Goal: Task Accomplishment & Management: Use online tool/utility

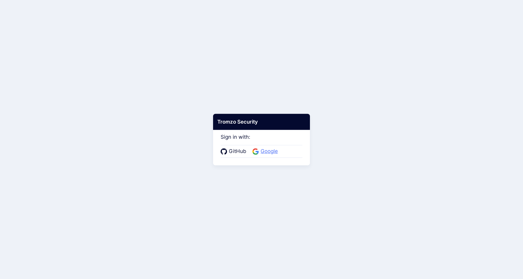
drag, startPoint x: 269, startPoint y: 146, endPoint x: 269, endPoint y: 149, distance: 3.3
click at [269, 146] on div "GitHub Google" at bounding box center [262, 151] width 82 height 13
click at [269, 151] on span "Google" at bounding box center [269, 151] width 21 height 8
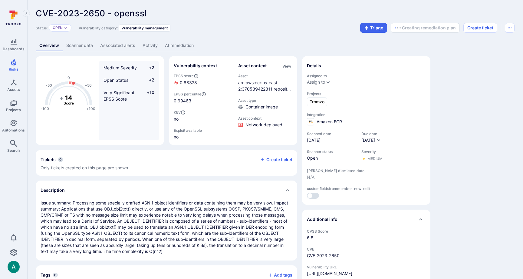
click at [178, 44] on link "AI remediation" at bounding box center [179, 45] width 36 height 11
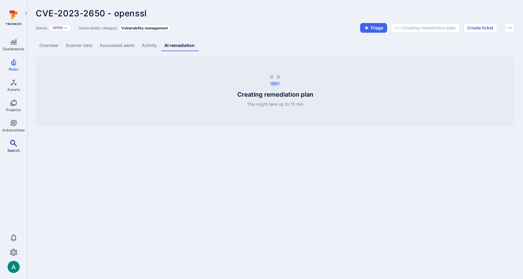
click at [13, 147] on icon "Search" at bounding box center [13, 143] width 7 height 7
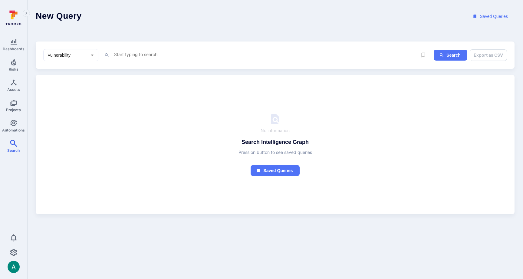
click at [140, 51] on textarea "Intelligence Graph search area" at bounding box center [264, 55] width 301 height 8
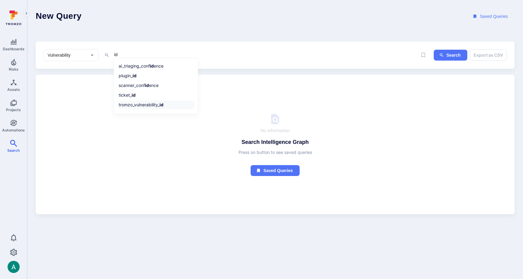
click at [135, 104] on li "tromzo_vulnerability_ id" at bounding box center [156, 105] width 77 height 8
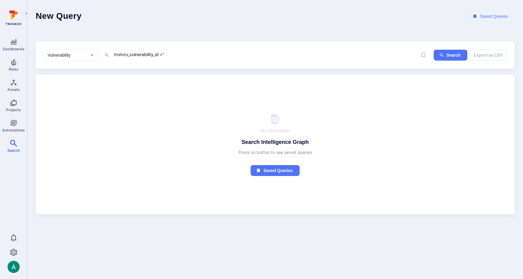
paste textarea "fin_ocMuNXy1yYruPCHe"
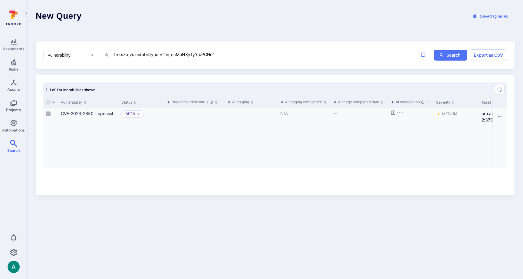
type textarea "tromzo_vulnerability_id ="fin_ocMuNXy1yYruPCHe""
click at [50, 114] on input "Select row" at bounding box center [48, 113] width 5 height 5
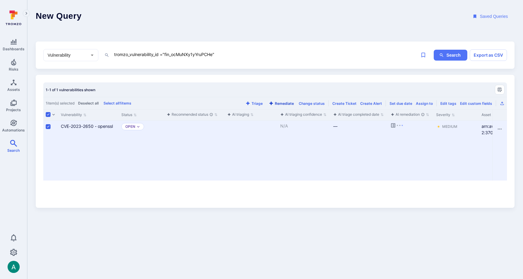
click at [289, 102] on button "Remediate" at bounding box center [282, 103] width 28 height 5
click at [74, 126] on link "CVE-2023-2650 - openssl" at bounding box center [87, 126] width 52 height 5
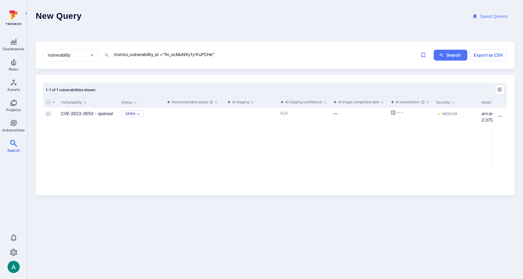
click at [177, 55] on textarea "tromzo_vulnerability_id ="fin_ocMuNXy1yYruPCHe"" at bounding box center [264, 55] width 301 height 8
paste textarea "lVYpAMk6WH0II7sg"
drag, startPoint x: 49, startPoint y: 114, endPoint x: 105, endPoint y: 112, distance: 55.5
click at [49, 114] on input "Select row" at bounding box center [48, 113] width 5 height 5
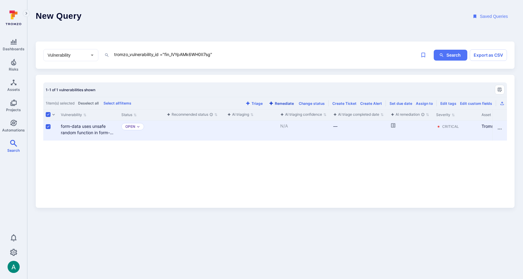
click at [291, 102] on button "Remediate" at bounding box center [282, 103] width 28 height 5
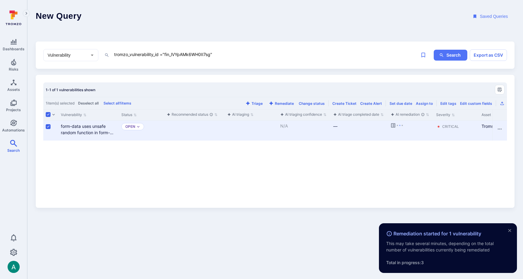
click at [175, 55] on textarea "tromzo_vulnerability_id ="fin_lVYpAMk6WH0II7sg"" at bounding box center [264, 55] width 301 height 8
paste textarea "ocMuNXy1yYruPCHe"
type textarea "tromzo_vulnerability_id ="fin_ocMuNXy1yYruPCHe""
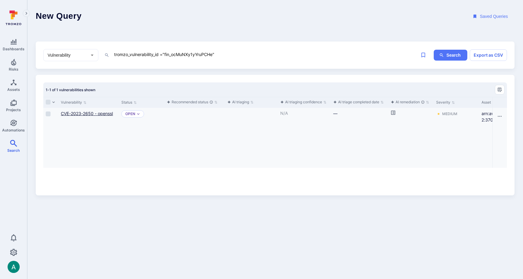
click at [91, 113] on link "CVE-2023-2650 - openssl" at bounding box center [87, 113] width 52 height 5
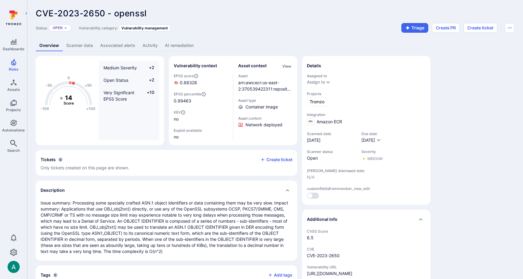
click at [170, 44] on link "AI remediation" at bounding box center [179, 45] width 36 height 11
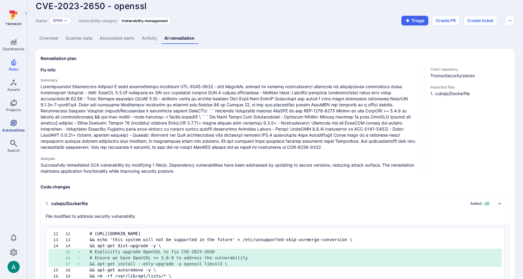
scroll to position [5, 0]
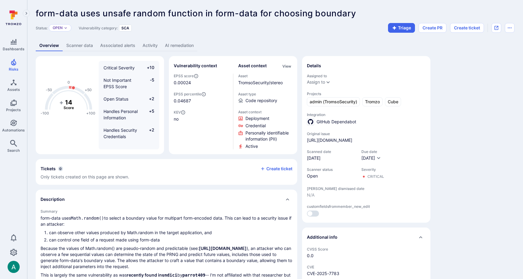
click at [176, 45] on link "AI remediation" at bounding box center [179, 45] width 36 height 11
click at [181, 47] on link "AI remediation" at bounding box center [179, 45] width 36 height 11
drag, startPoint x: 216, startPoint y: 46, endPoint x: 184, endPoint y: 47, distance: 32.4
click at [199, 46] on div "Overview Scanner data Associated alerts Activity AI remediation" at bounding box center [275, 45] width 479 height 11
click at [184, 47] on link "AI remediation" at bounding box center [179, 45] width 36 height 11
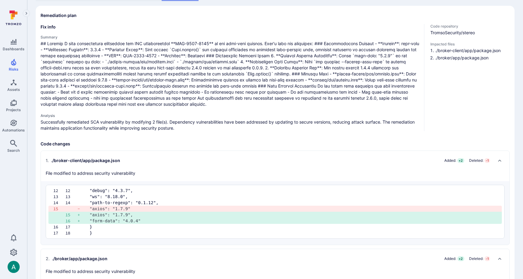
scroll to position [55, 0]
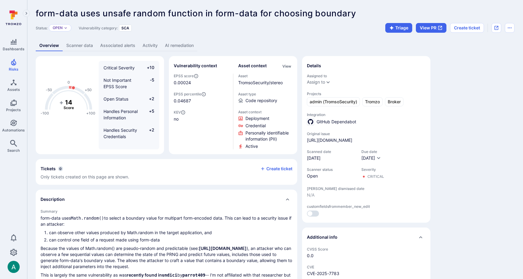
click at [169, 41] on link "AI remediation" at bounding box center [179, 45] width 36 height 11
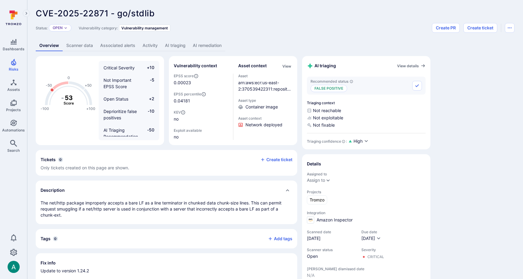
click at [207, 46] on link "AI remediation" at bounding box center [207, 45] width 36 height 11
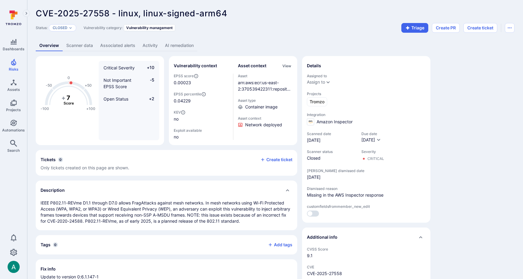
click at [180, 47] on link "AI remediation" at bounding box center [179, 45] width 36 height 11
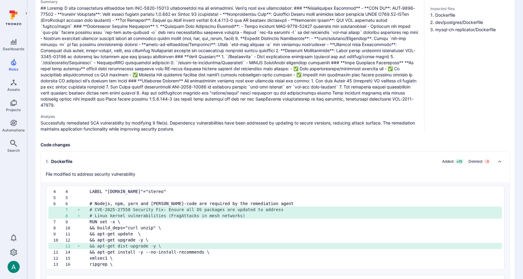
scroll to position [77, 0]
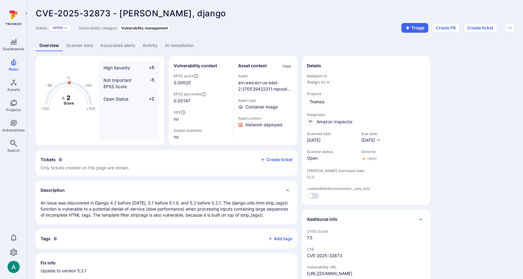
click at [188, 44] on link "AI remediation" at bounding box center [179, 45] width 36 height 11
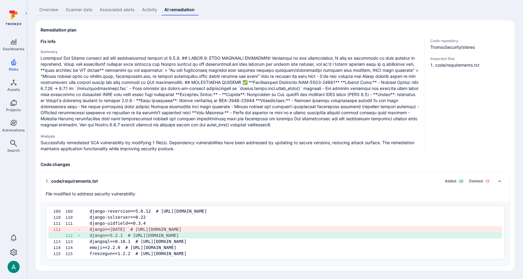
scroll to position [36, 0]
drag, startPoint x: 282, startPoint y: 25, endPoint x: 282, endPoint y: 13, distance: 11.8
click at [282, 24] on section "Remediation plan Fix info Summary Analysis Successfully remediated SCA vulnerab…" at bounding box center [275, 145] width 479 height 250
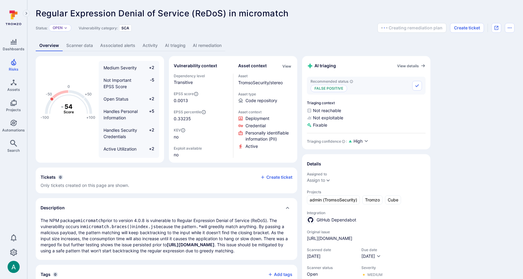
click at [213, 44] on link "AI remediation" at bounding box center [207, 45] width 36 height 11
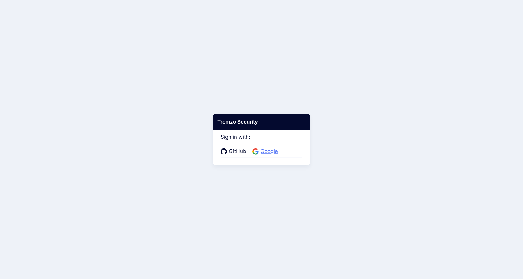
click at [274, 151] on span "Google" at bounding box center [269, 151] width 21 height 8
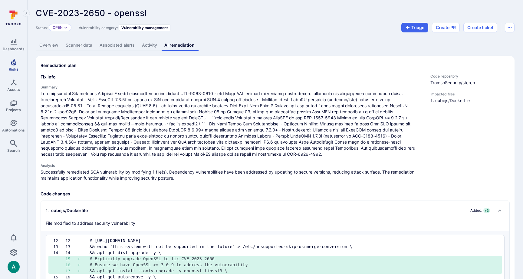
scroll to position [1, 0]
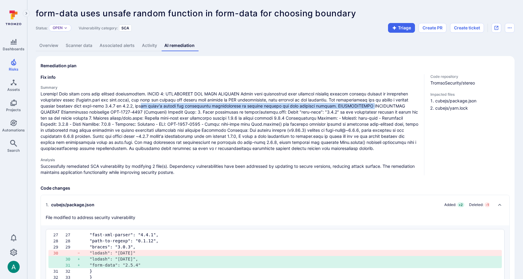
drag, startPoint x: 144, startPoint y: 105, endPoint x: 185, endPoint y: 110, distance: 40.8
click at [363, 107] on span at bounding box center [230, 121] width 379 height 61
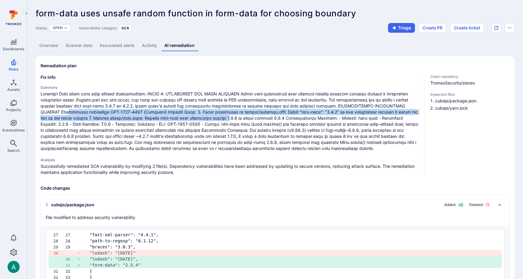
drag, startPoint x: 87, startPoint y: 114, endPoint x: 224, endPoint y: 116, distance: 136.9
click at [224, 117] on span at bounding box center [230, 121] width 379 height 61
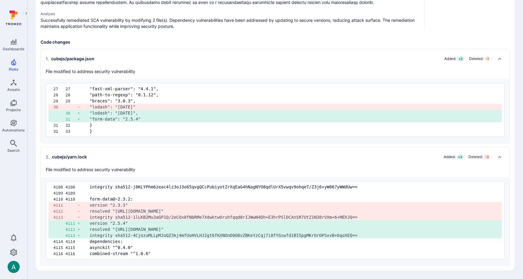
scroll to position [146, 0]
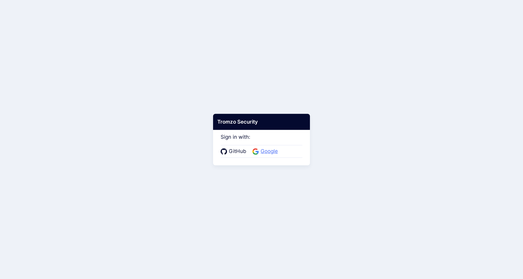
click at [278, 148] on span "Google" at bounding box center [269, 151] width 21 height 8
